Goal: Use online tool/utility: Utilize a website feature to perform a specific function

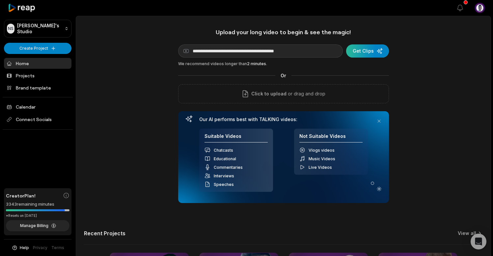
type input "**********"
click at [357, 49] on div "submit" at bounding box center [367, 50] width 43 height 13
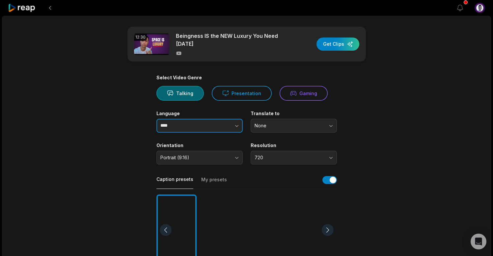
click at [237, 125] on icon "button" at bounding box center [237, 126] width 7 height 7
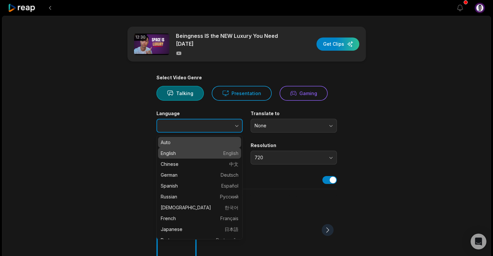
type input "*******"
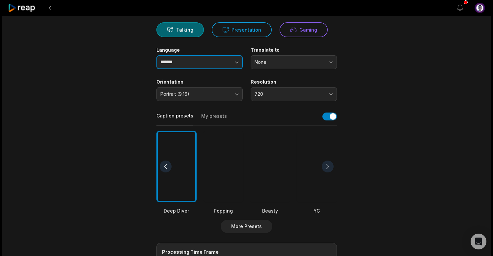
scroll to position [54, 0]
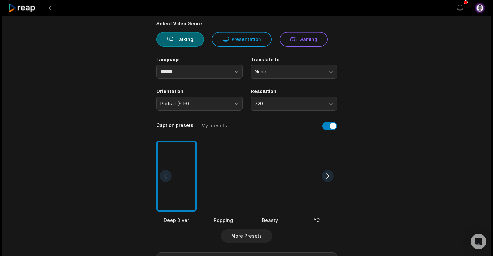
click at [212, 123] on button "My presets" at bounding box center [214, 129] width 26 height 13
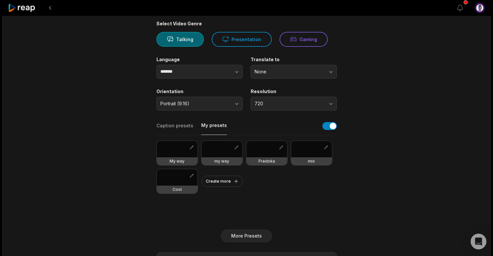
click at [176, 178] on div at bounding box center [177, 177] width 41 height 16
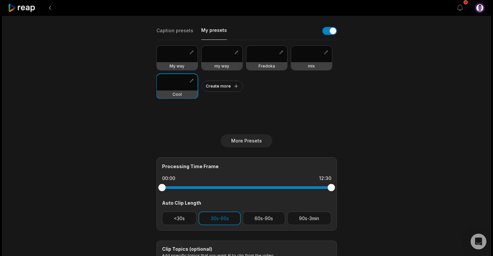
scroll to position [150, 0]
click at [309, 51] on div at bounding box center [311, 53] width 41 height 16
click at [179, 81] on div at bounding box center [177, 82] width 41 height 16
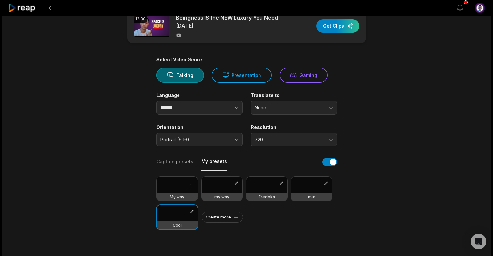
scroll to position [0, 0]
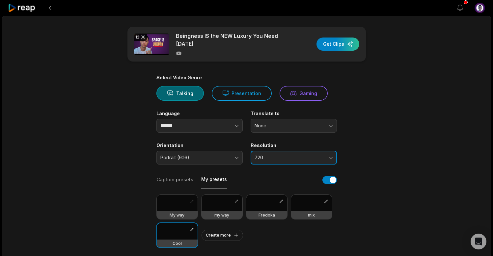
click at [331, 156] on button "720" at bounding box center [294, 158] width 86 height 14
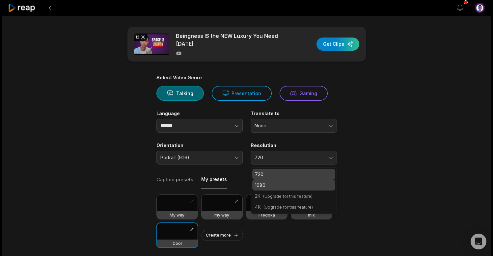
click at [324, 180] on div "1080" at bounding box center [293, 185] width 83 height 11
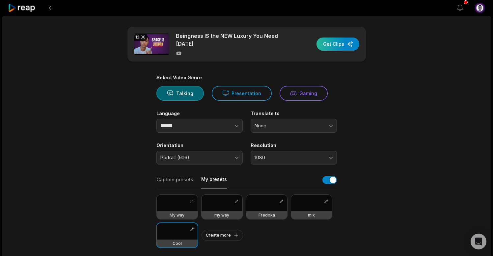
click at [341, 44] on div "button" at bounding box center [338, 44] width 43 height 13
